Goal: Entertainment & Leisure: Consume media (video, audio)

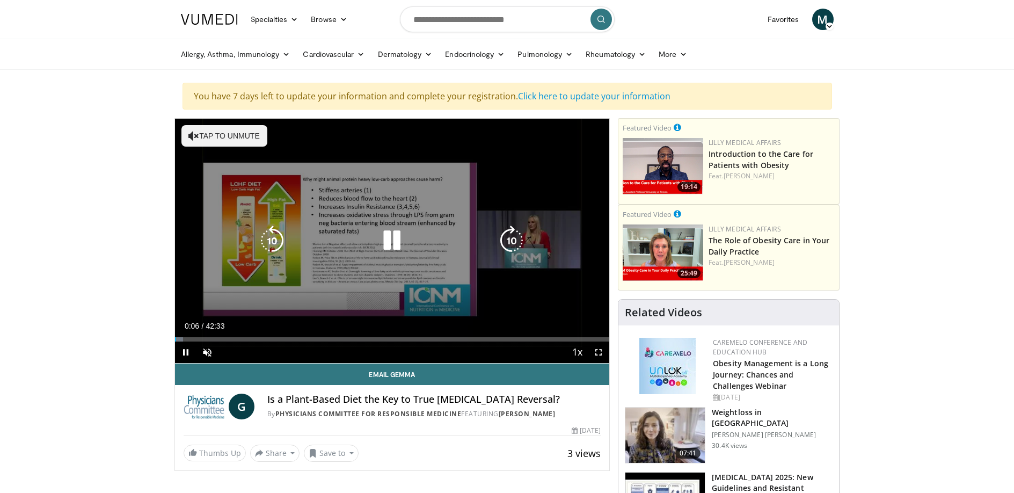
click at [224, 131] on button "Tap to unmute" at bounding box center [224, 135] width 86 height 21
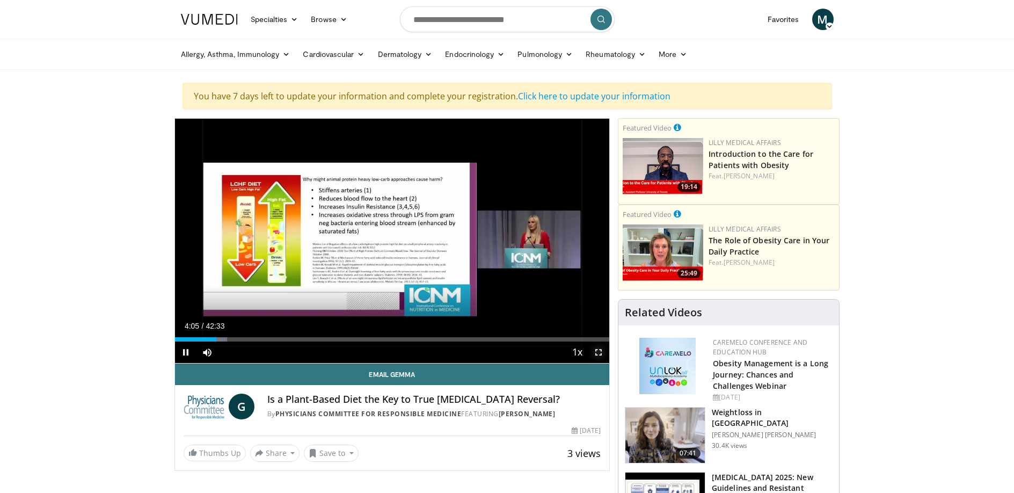
click at [597, 350] on span "Video Player" at bounding box center [598, 351] width 21 height 21
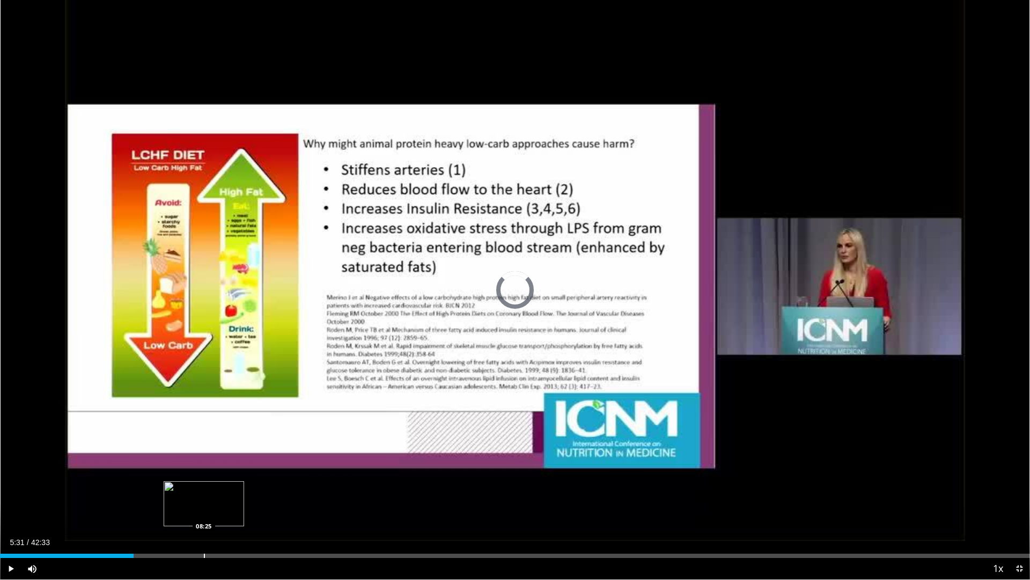
drag, startPoint x: 115, startPoint y: 555, endPoint x: 203, endPoint y: 554, distance: 88.0
click at [203, 492] on div "Loaded : 0.00% 08:22 08:25" at bounding box center [515, 555] width 1030 height 4
